Goal: Use online tool/utility: Utilize a website feature to perform a specific function

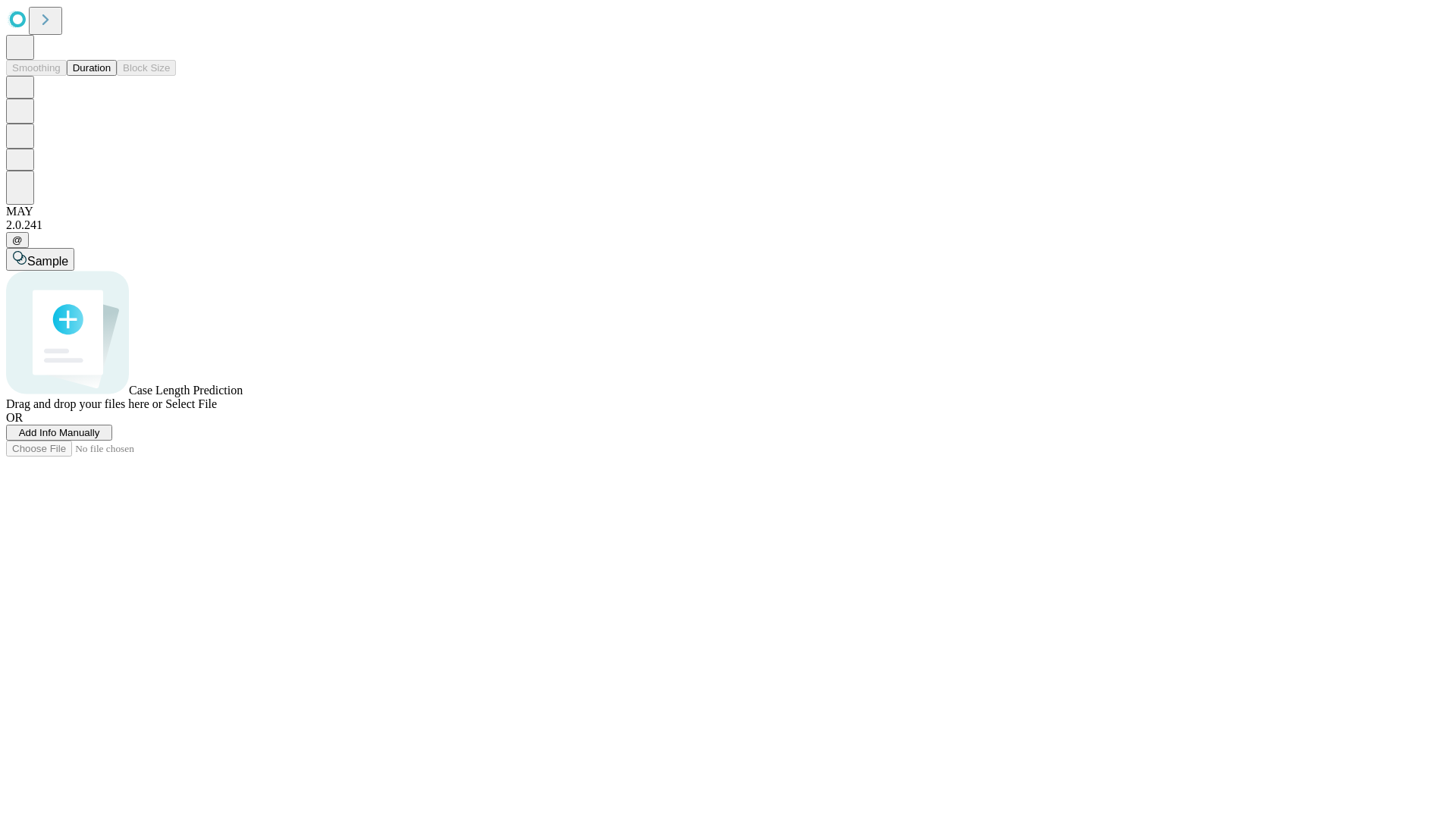
click at [100, 438] on span "Add Info Manually" at bounding box center [59, 432] width 81 height 11
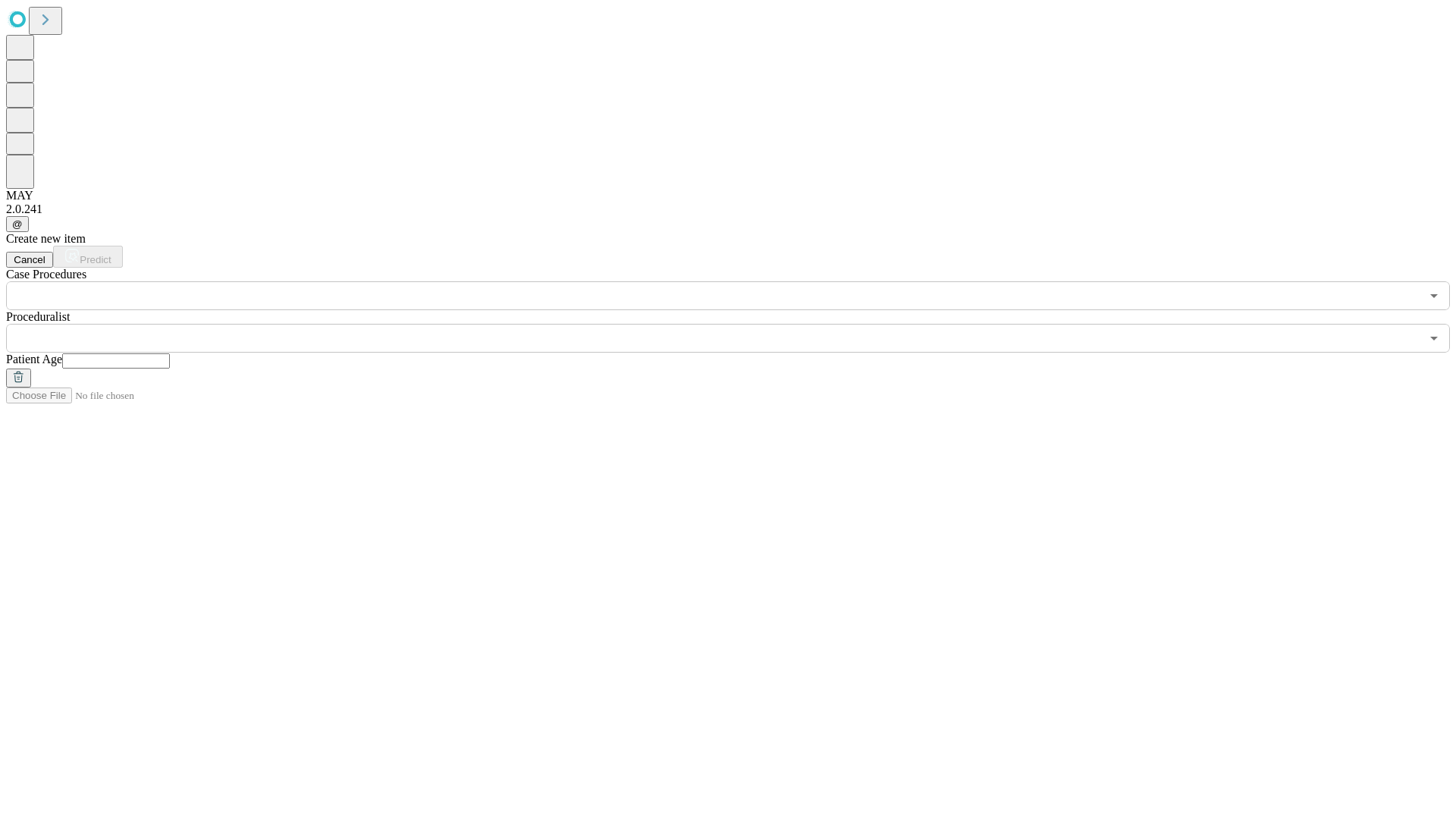
click at [170, 353] on input "text" at bounding box center [116, 361] width 107 height 15
type input "**"
click at [739, 324] on input "text" at bounding box center [713, 338] width 1414 height 29
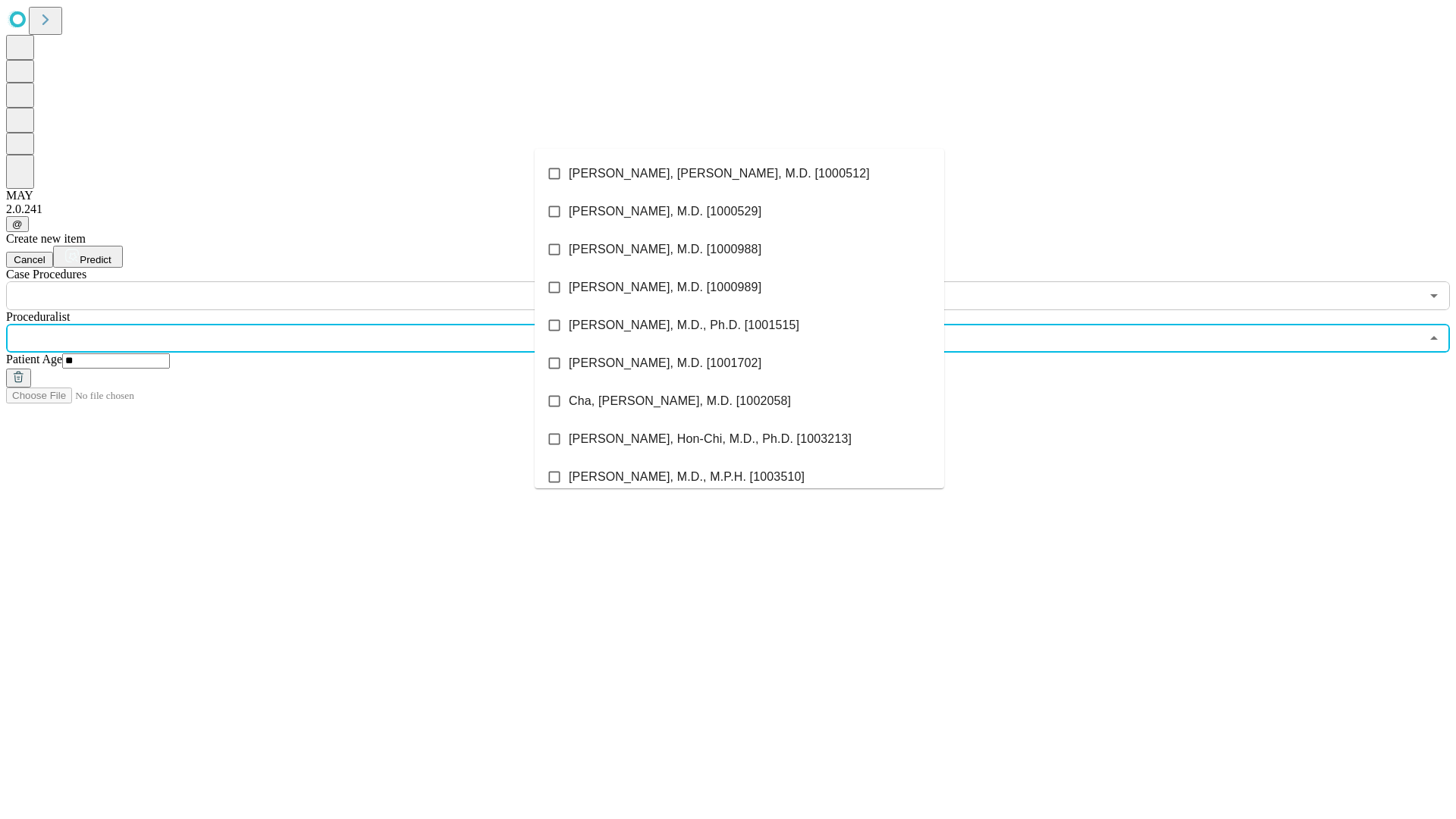
click at [739, 174] on li "[PERSON_NAME], [PERSON_NAME], M.D. [1000512]" at bounding box center [739, 174] width 410 height 38
click at [318, 281] on input "text" at bounding box center [713, 295] width 1414 height 29
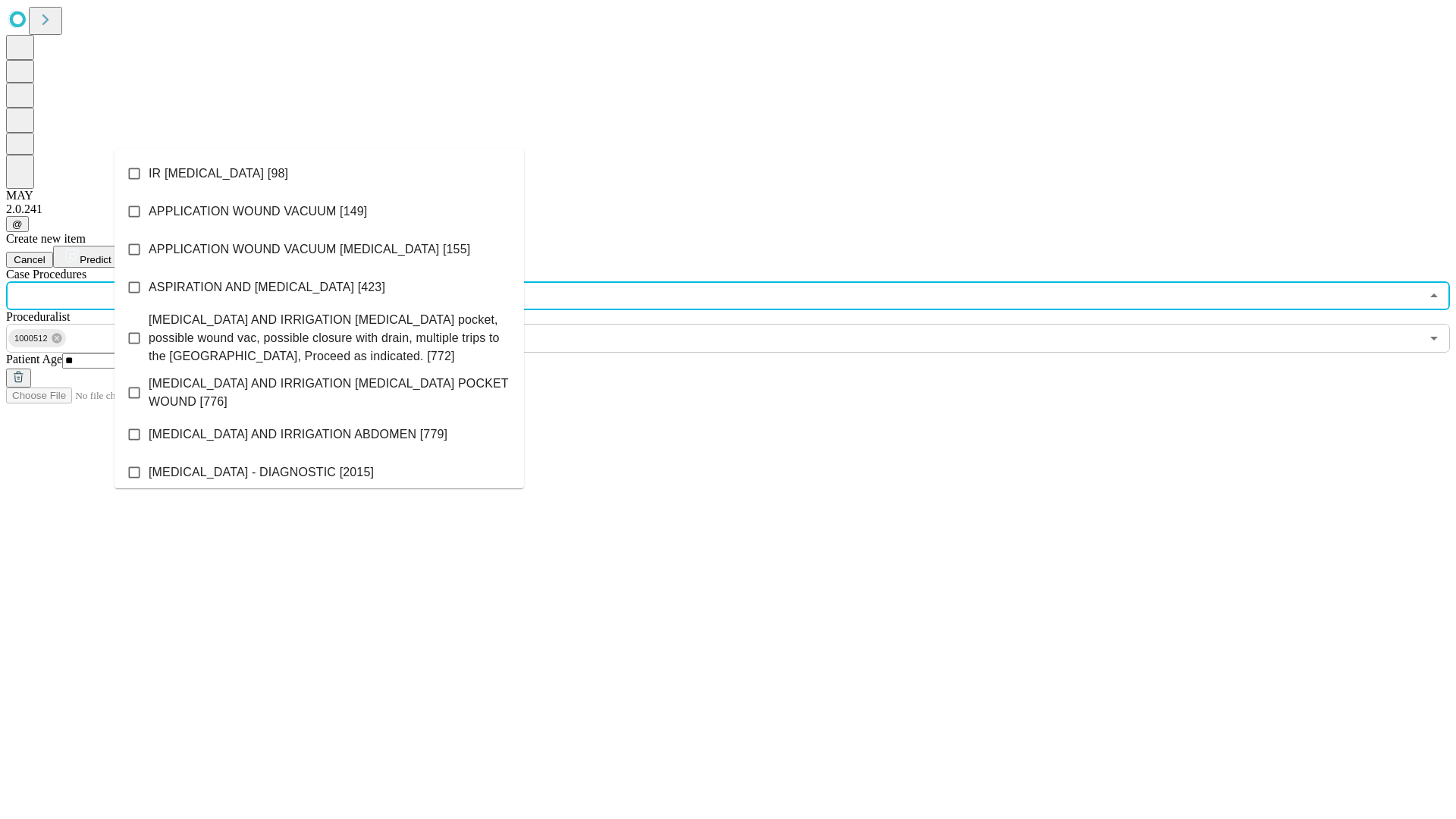
click at [319, 174] on li "IR [MEDICAL_DATA] [98]" at bounding box center [318, 174] width 410 height 38
click at [111, 254] on span "Predict" at bounding box center [95, 259] width 32 height 11
